Goal: Information Seeking & Learning: Learn about a topic

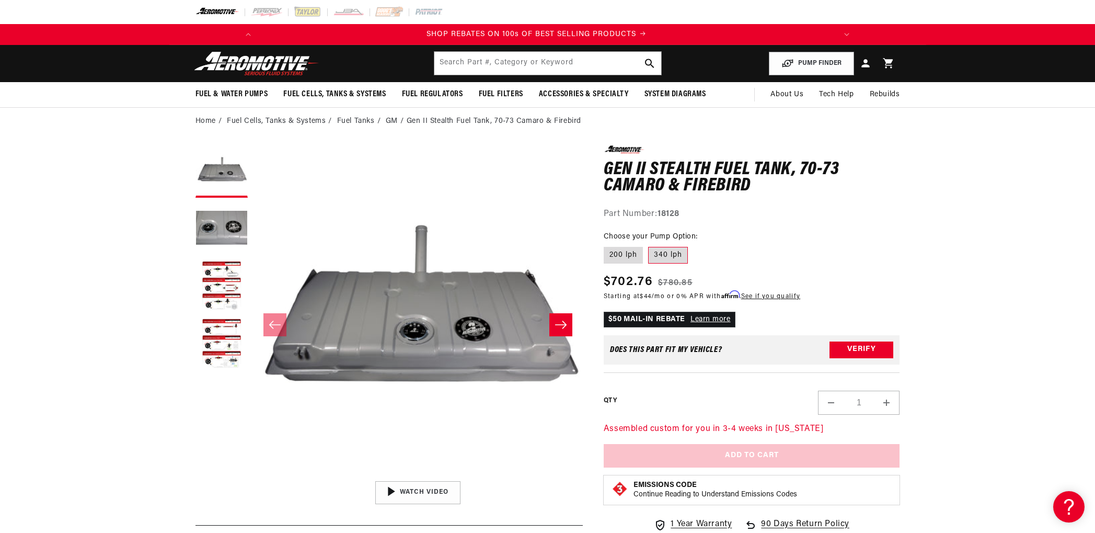
scroll to position [0, 593]
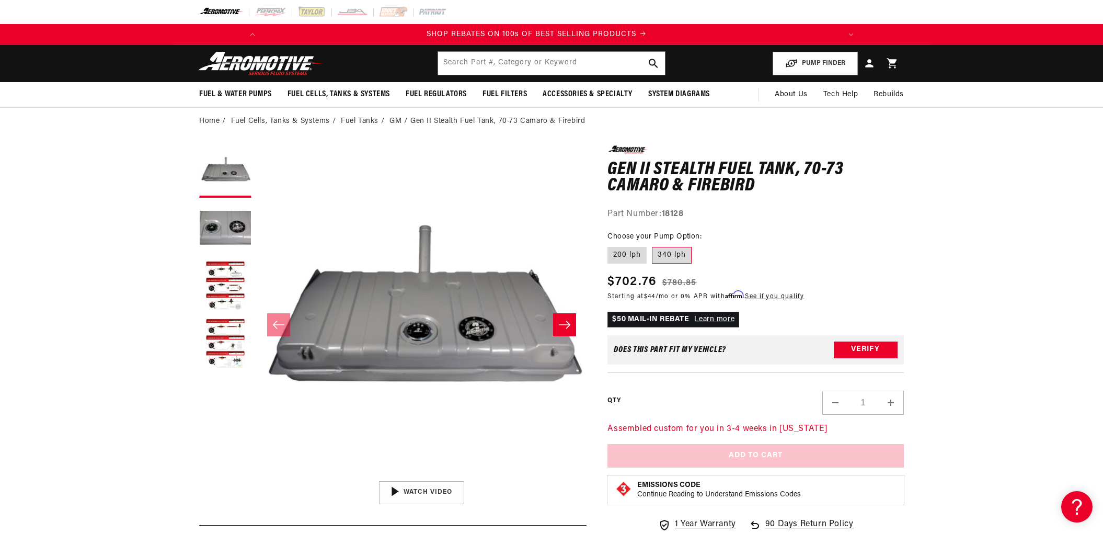
click at [1022, 399] on div "Close dialog NOT SO FAST! No time to browse? No problem. Sign up and we'll keep…" at bounding box center [551, 266] width 1103 height 533
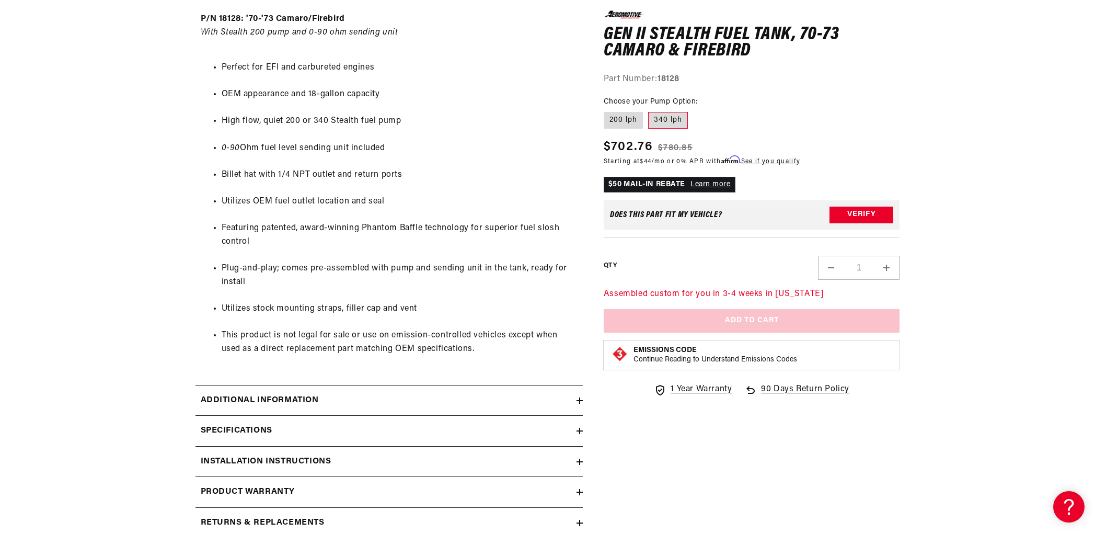
scroll to position [575, 0]
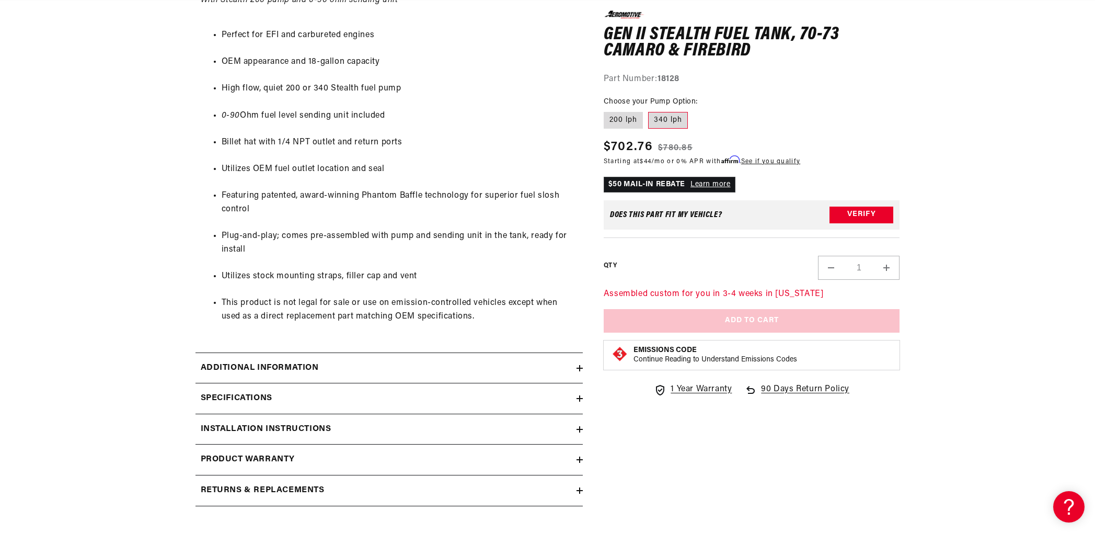
click at [577, 369] on icon at bounding box center [580, 368] width 6 height 6
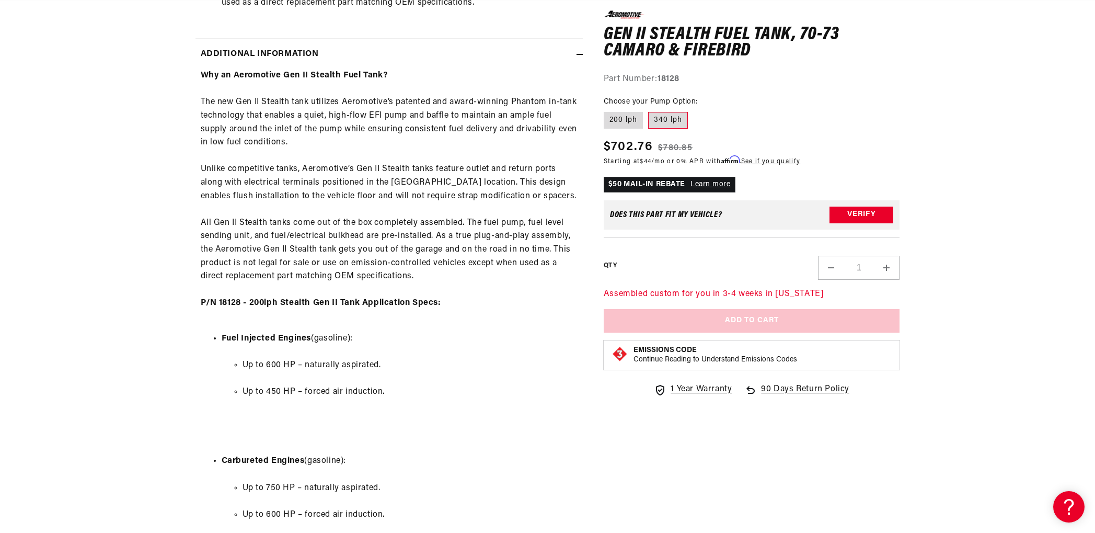
scroll to position [0, 0]
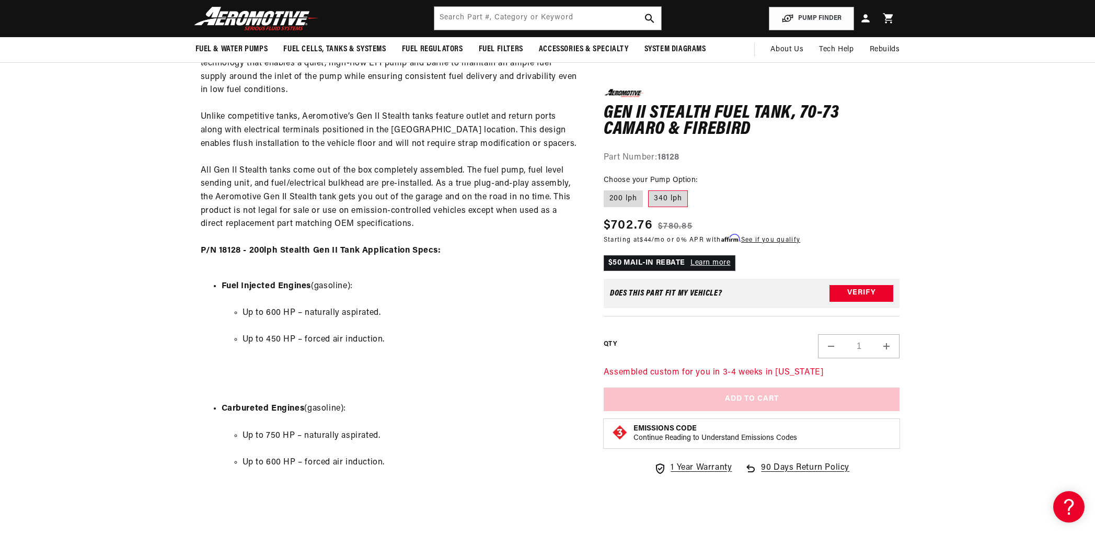
click at [456, 493] on li "Carbureted Engines (gasoline): Up to 750 HP – naturally aspirated. Up to 600 HP…" at bounding box center [400, 456] width 356 height 109
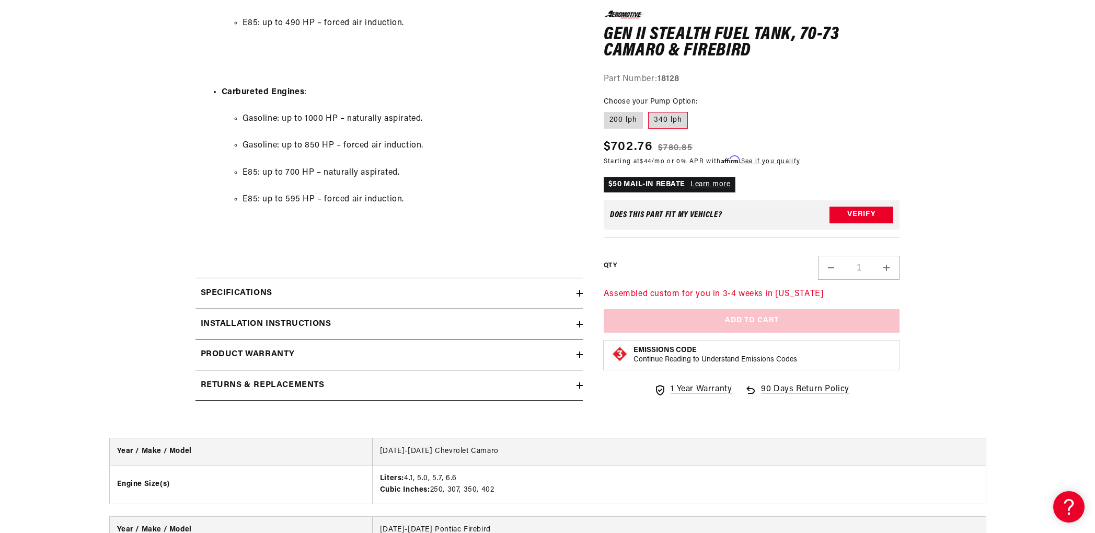
click at [572, 325] on div "Installation Instructions" at bounding box center [386, 324] width 381 height 14
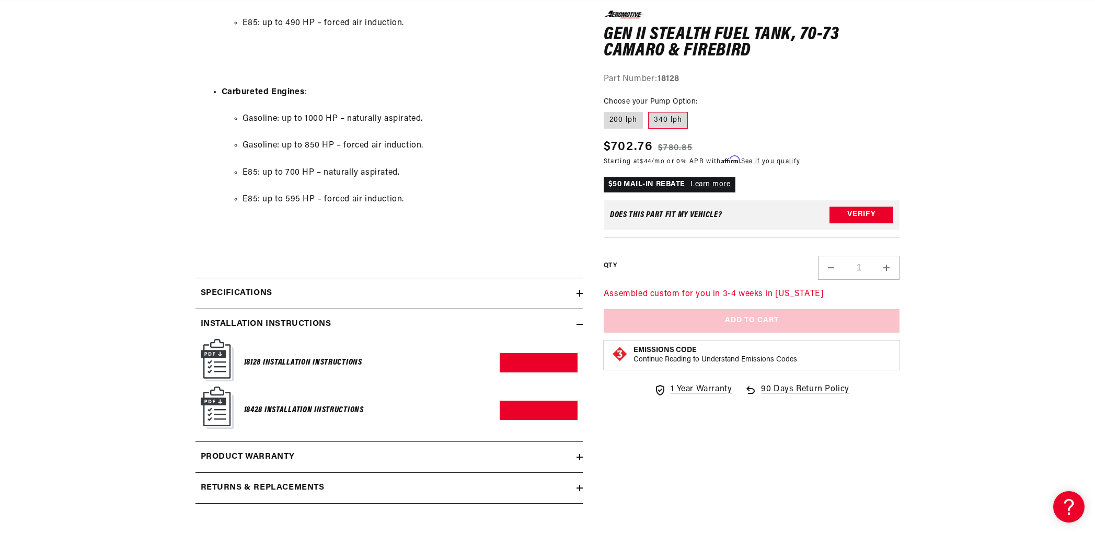
click at [395, 299] on div "Specifications" at bounding box center [386, 293] width 381 height 14
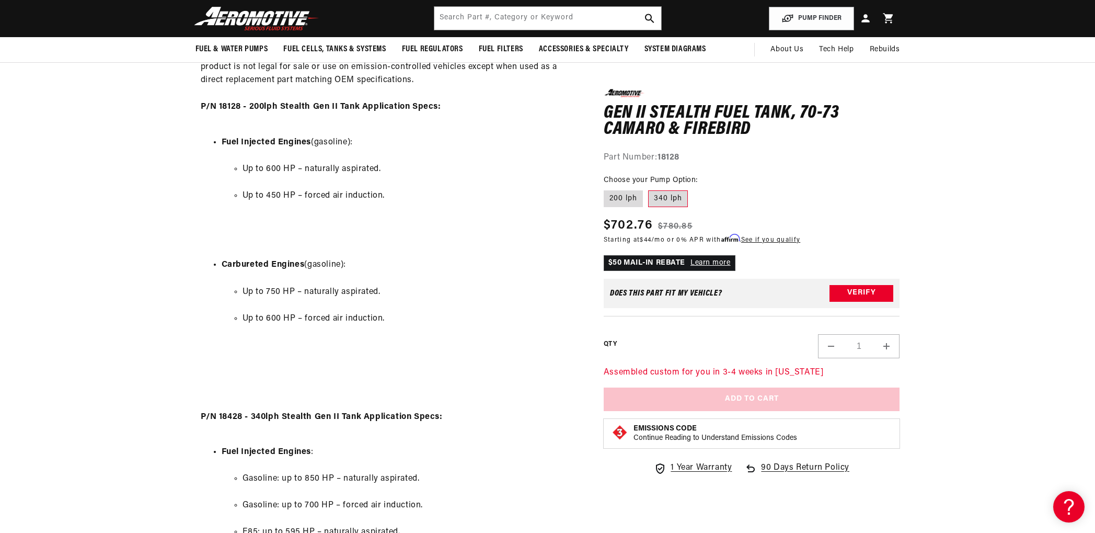
scroll to position [1022, 0]
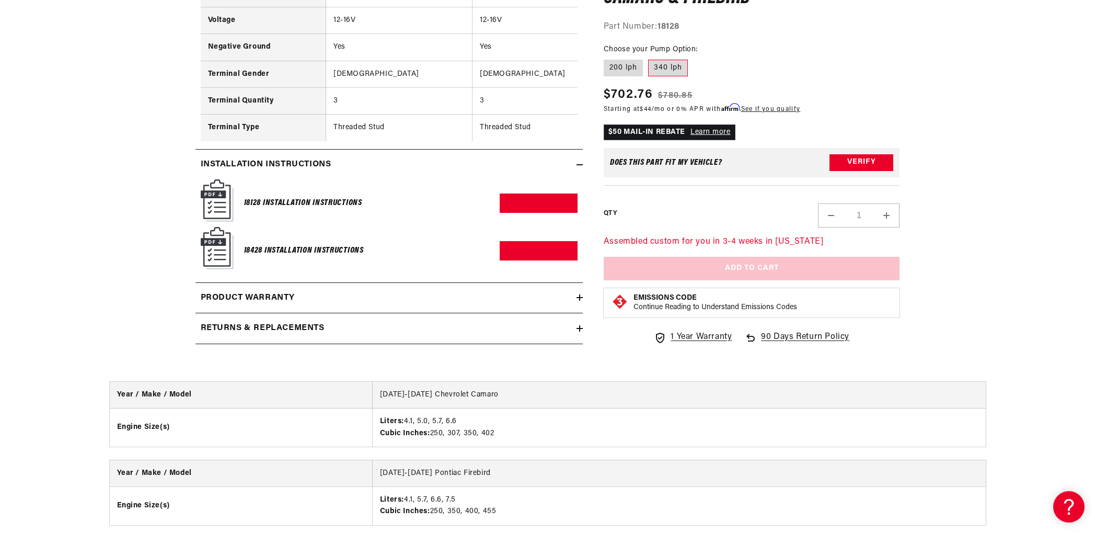
scroll to position [2614, 0]
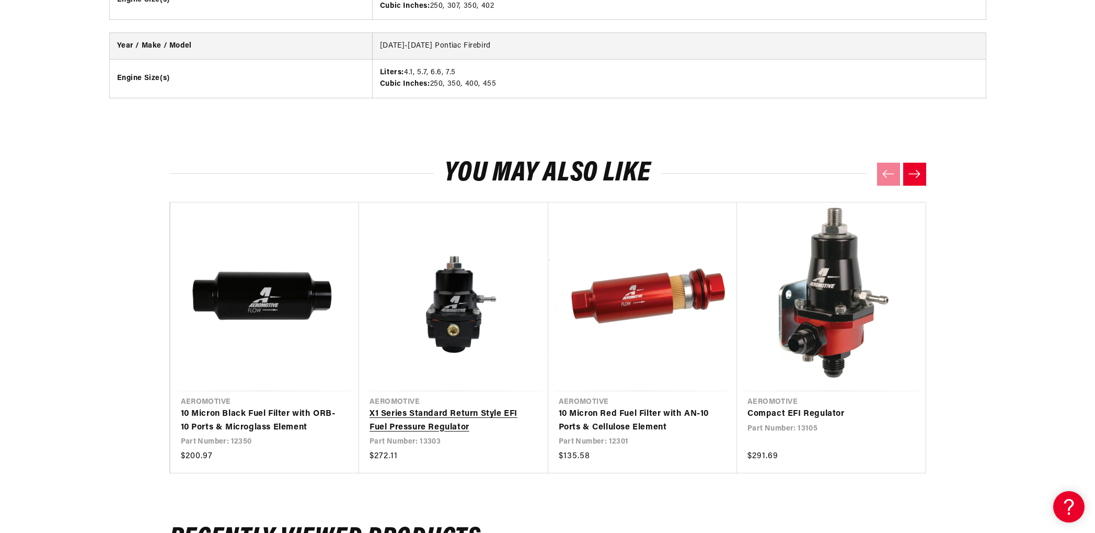
click at [406, 417] on link "X1 Series Standard Return Style EFI Fuel Pressure Regulator" at bounding box center [449, 420] width 158 height 27
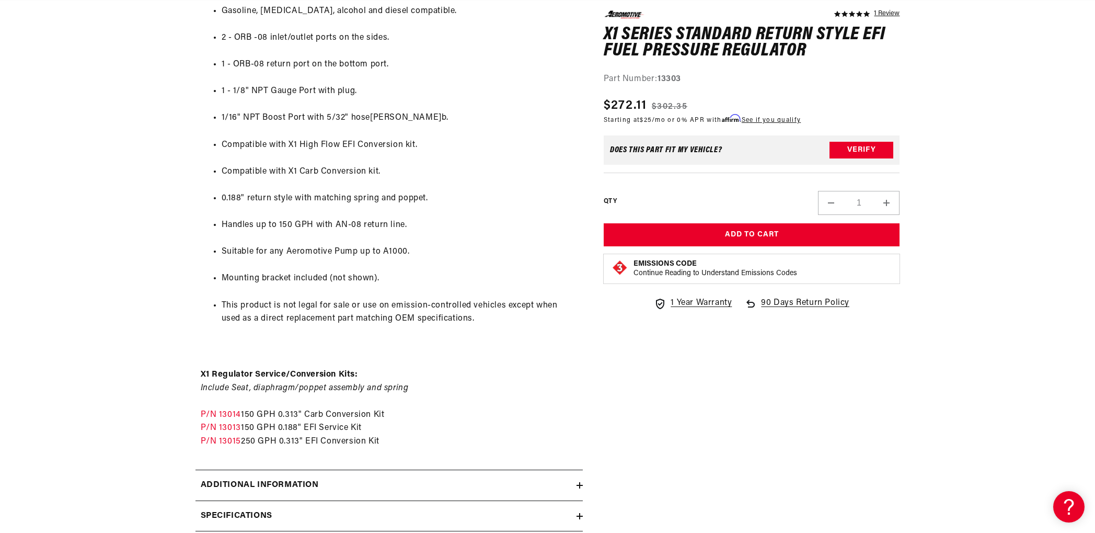
scroll to position [0, 589]
